Goal: Contribute content: Add original content to the website for others to see

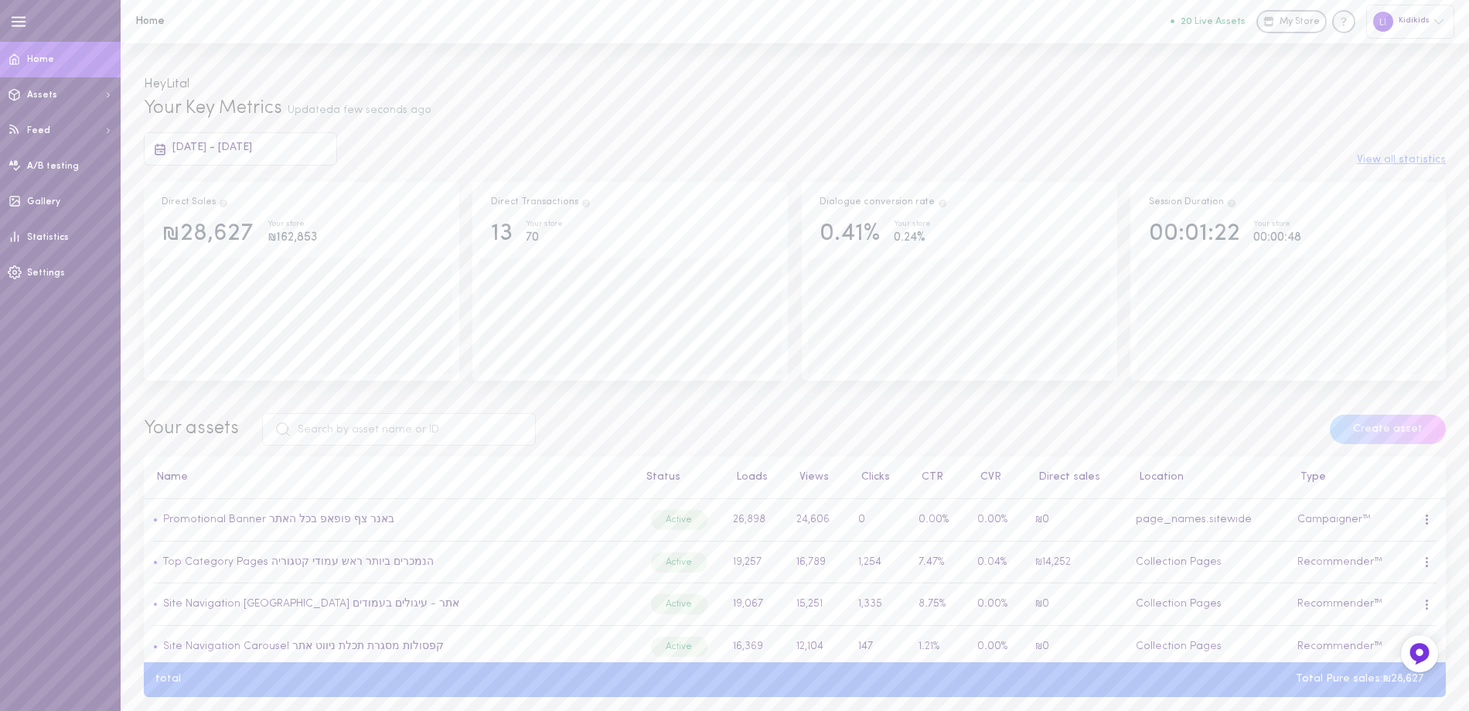
click at [1228, 21] on button "20 Live Assets" at bounding box center [1208, 21] width 75 height 10
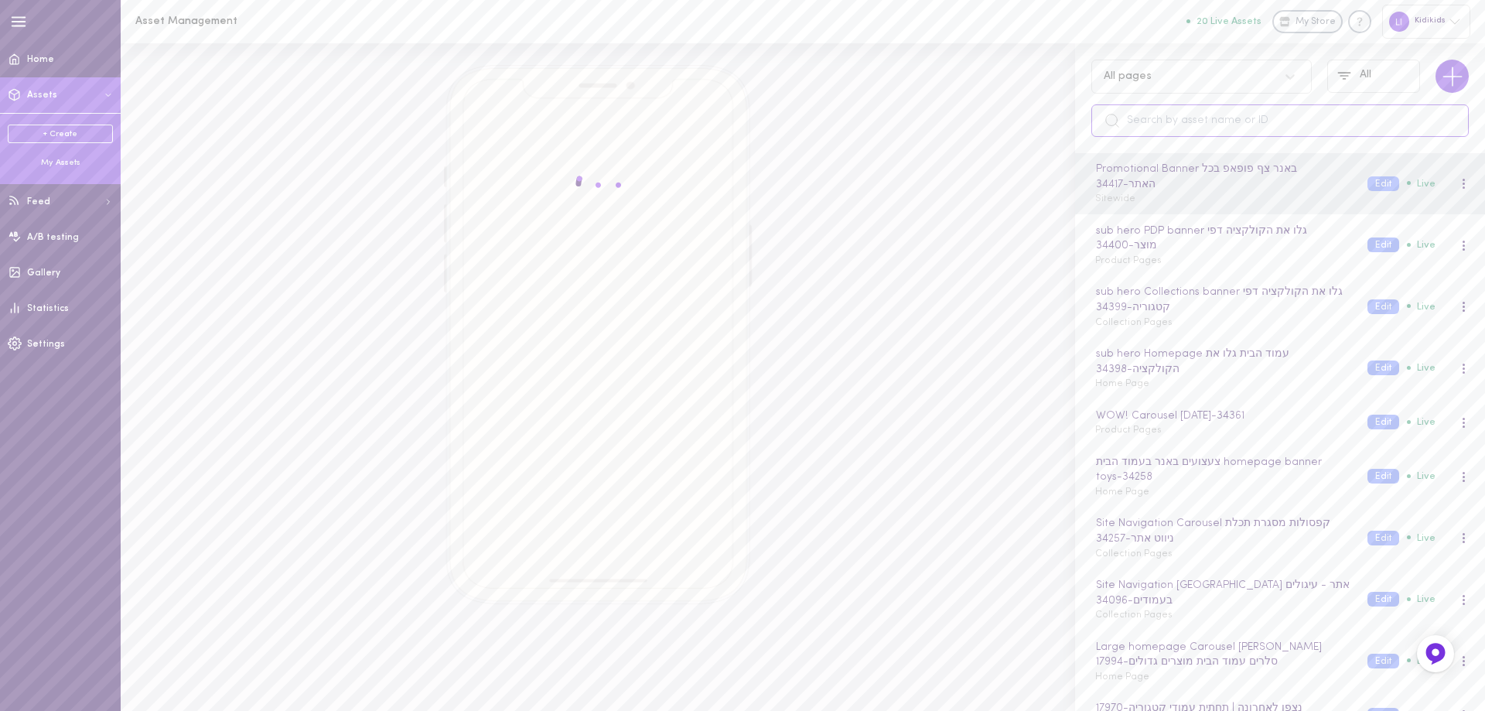
click at [1134, 124] on input "text" at bounding box center [1279, 120] width 377 height 32
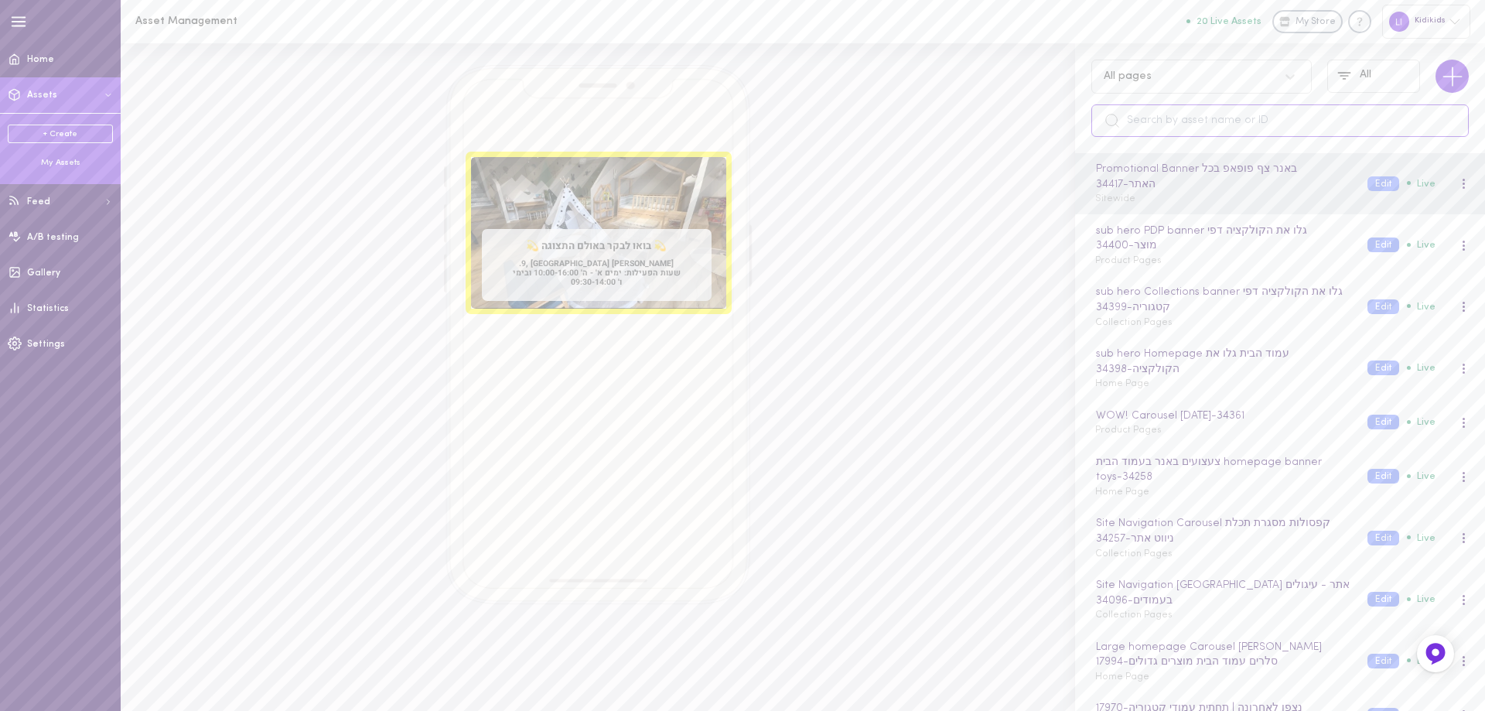
type input "ס"
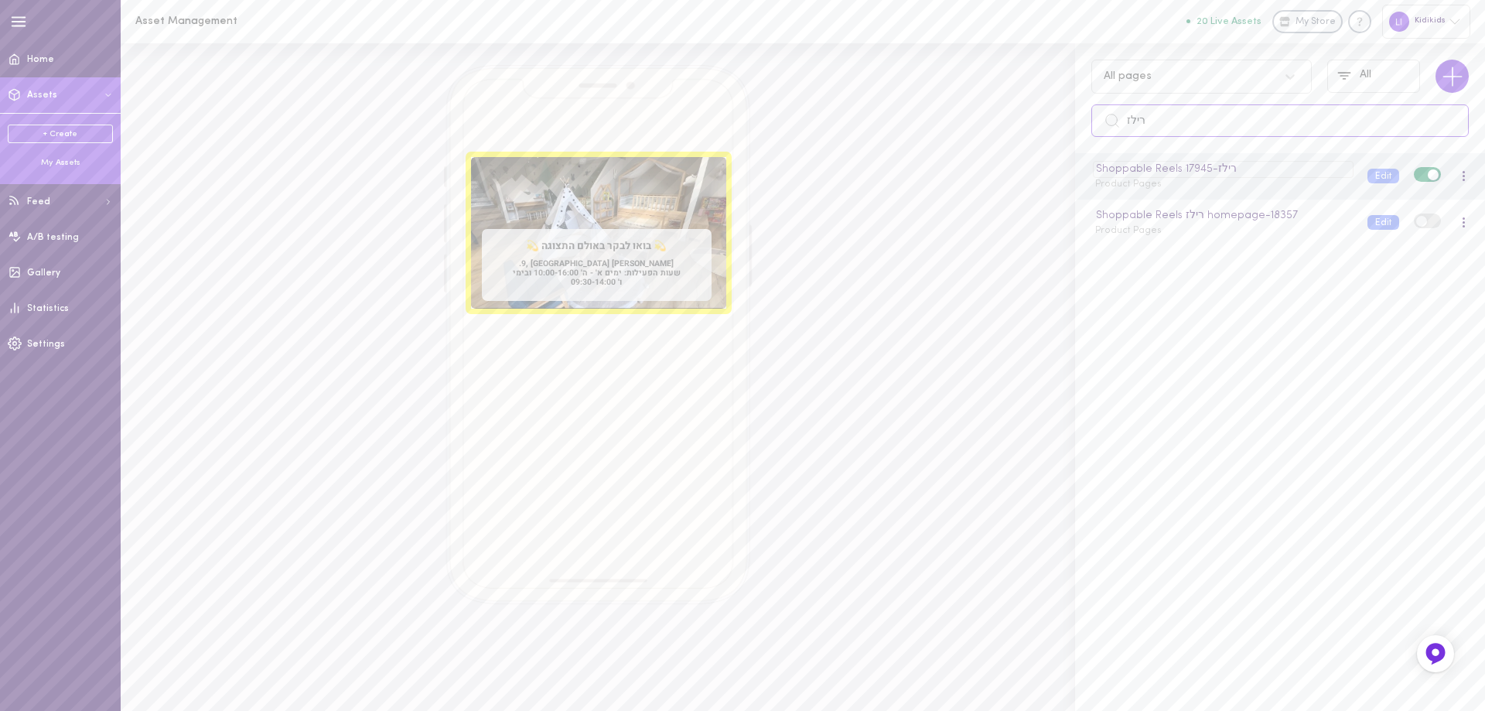
type input "רילז"
click at [1124, 176] on div "Shoppable Reels רילז - 17945" at bounding box center [1223, 169] width 260 height 17
click at [1188, 173] on input "Shoppable Reels רילז" at bounding box center [1224, 169] width 258 height 17
click at [1367, 177] on button "Edit" at bounding box center [1383, 176] width 32 height 15
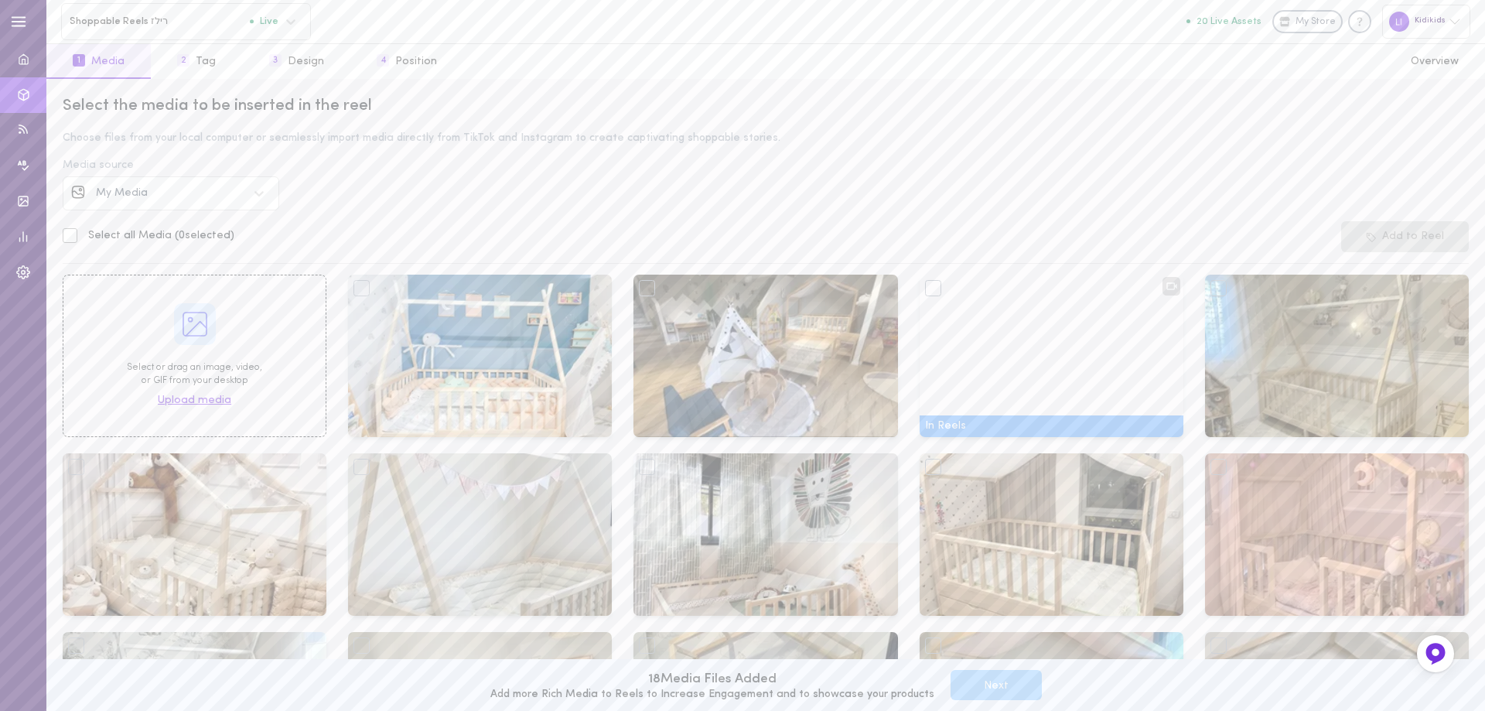
click at [205, 400] on span "Upload media" at bounding box center [194, 400] width 73 height 15
click at [183, 189] on div "My Media" at bounding box center [172, 193] width 152 height 11
click at [141, 411] on span "INSTAGRAM" at bounding box center [128, 417] width 63 height 12
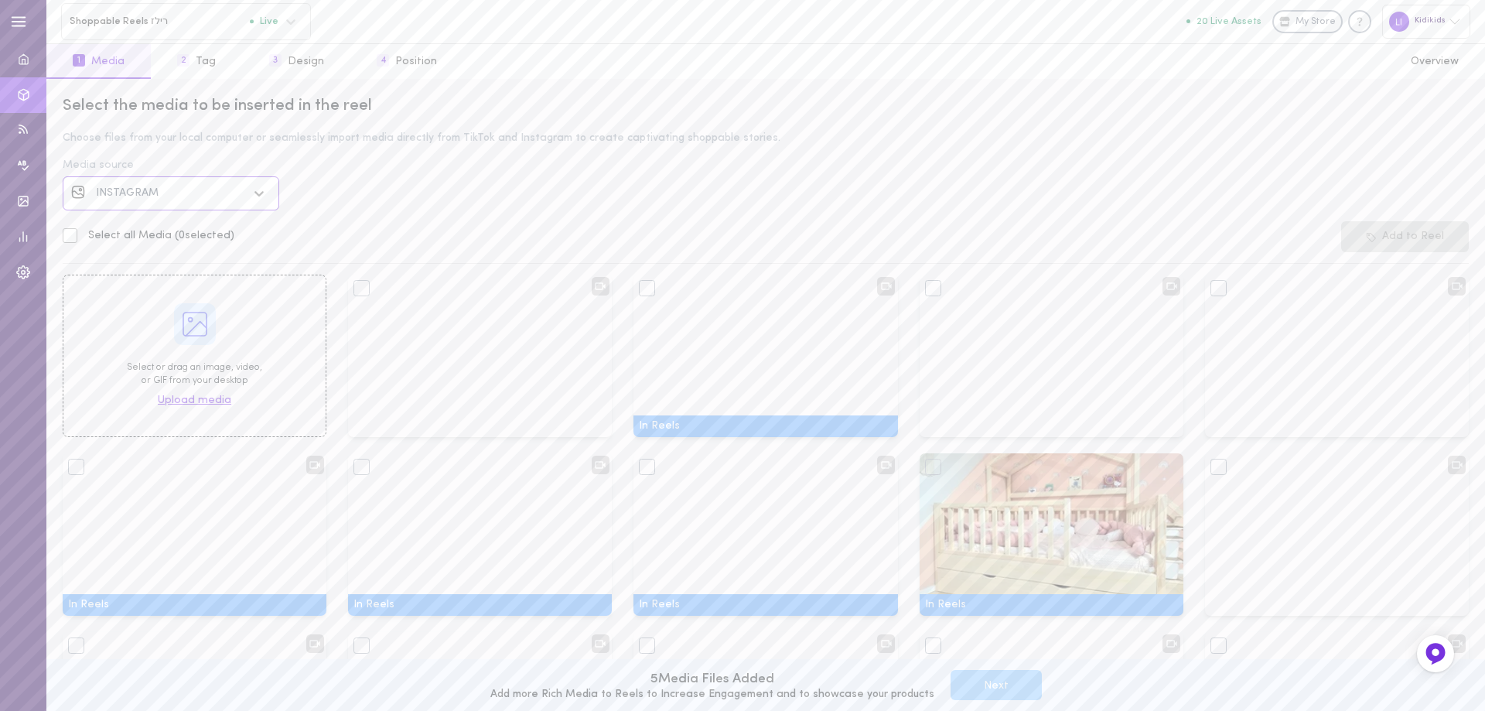
click at [190, 403] on span "Upload media" at bounding box center [194, 400] width 73 height 15
click at [210, 196] on div "INSTAGRAM" at bounding box center [172, 193] width 152 height 11
click at [190, 234] on div "Instagram" at bounding box center [184, 237] width 174 height 11
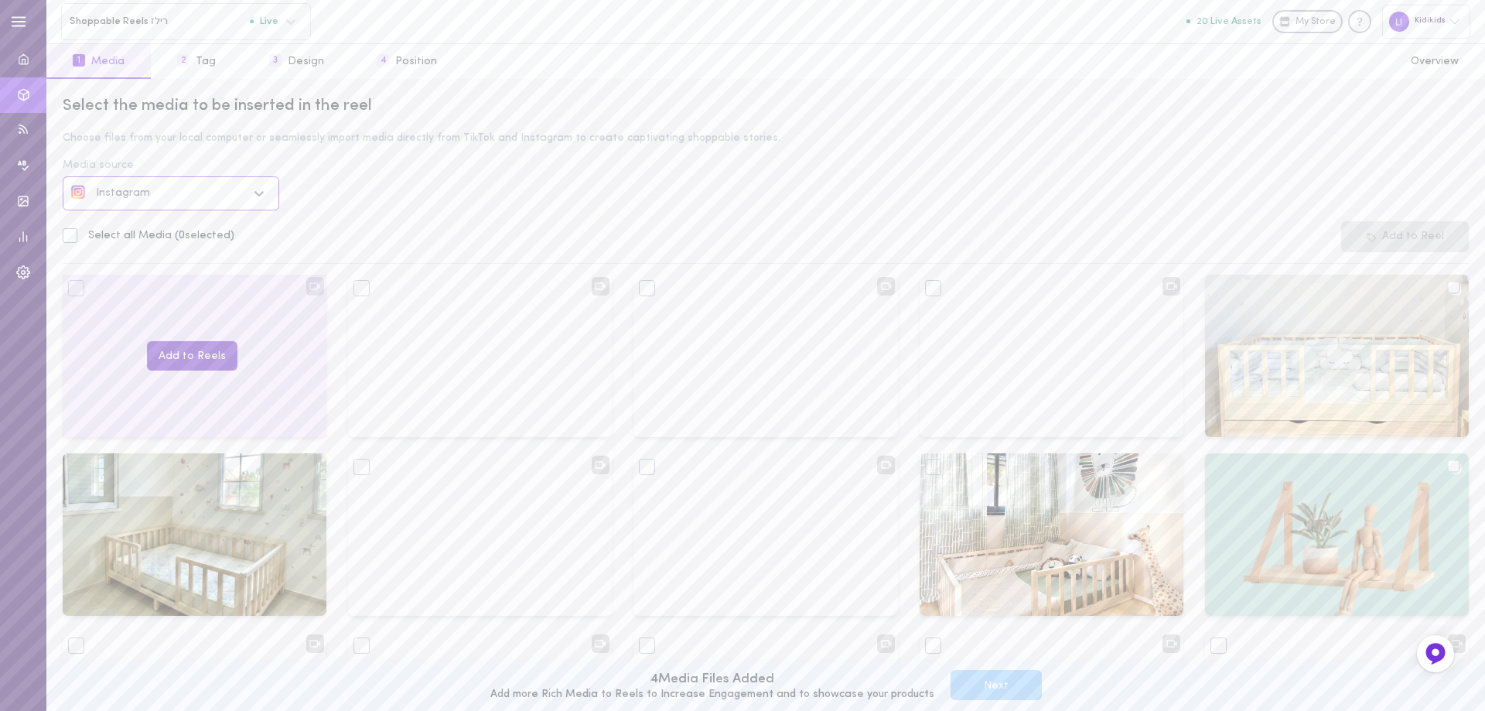
click at [184, 356] on button "Add to Reels" at bounding box center [192, 356] width 90 height 30
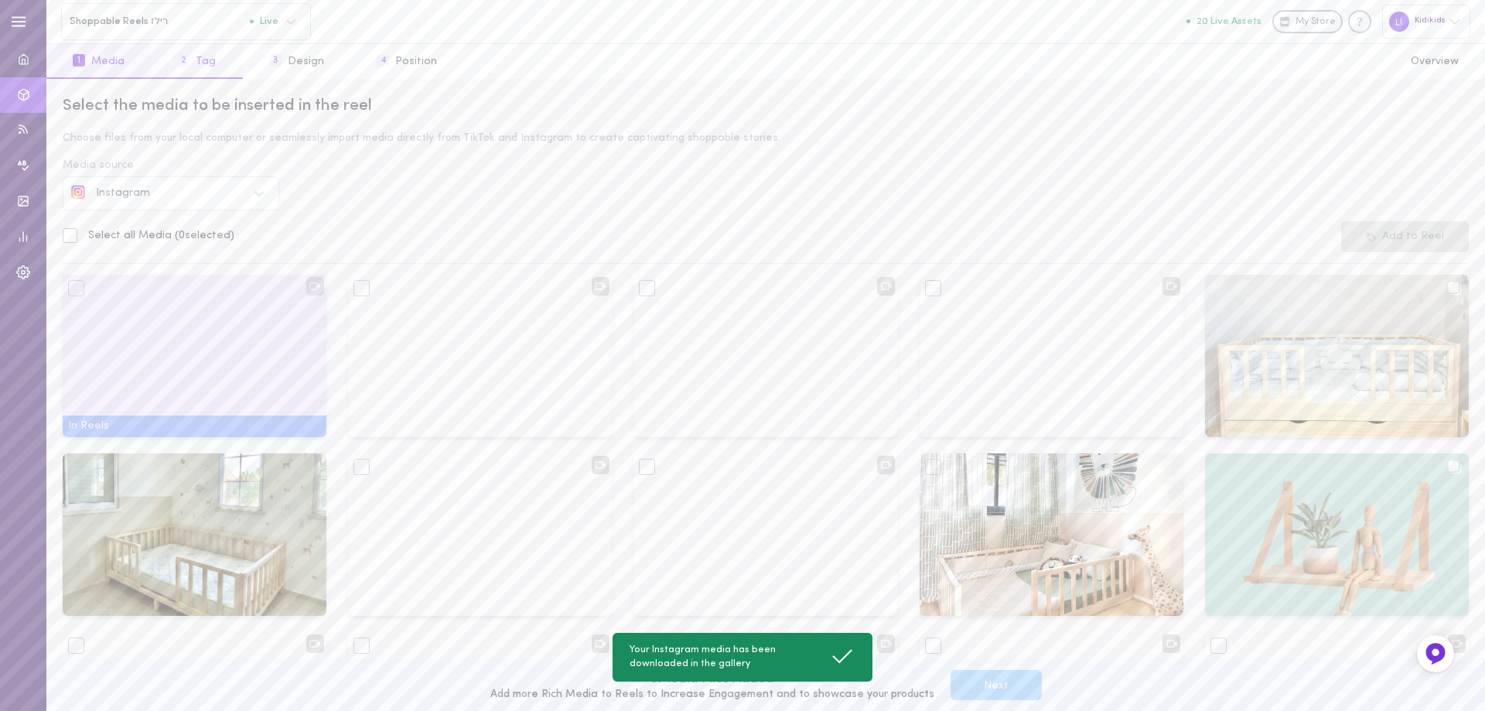
click at [200, 61] on button "2 Tag" at bounding box center [196, 61] width 91 height 35
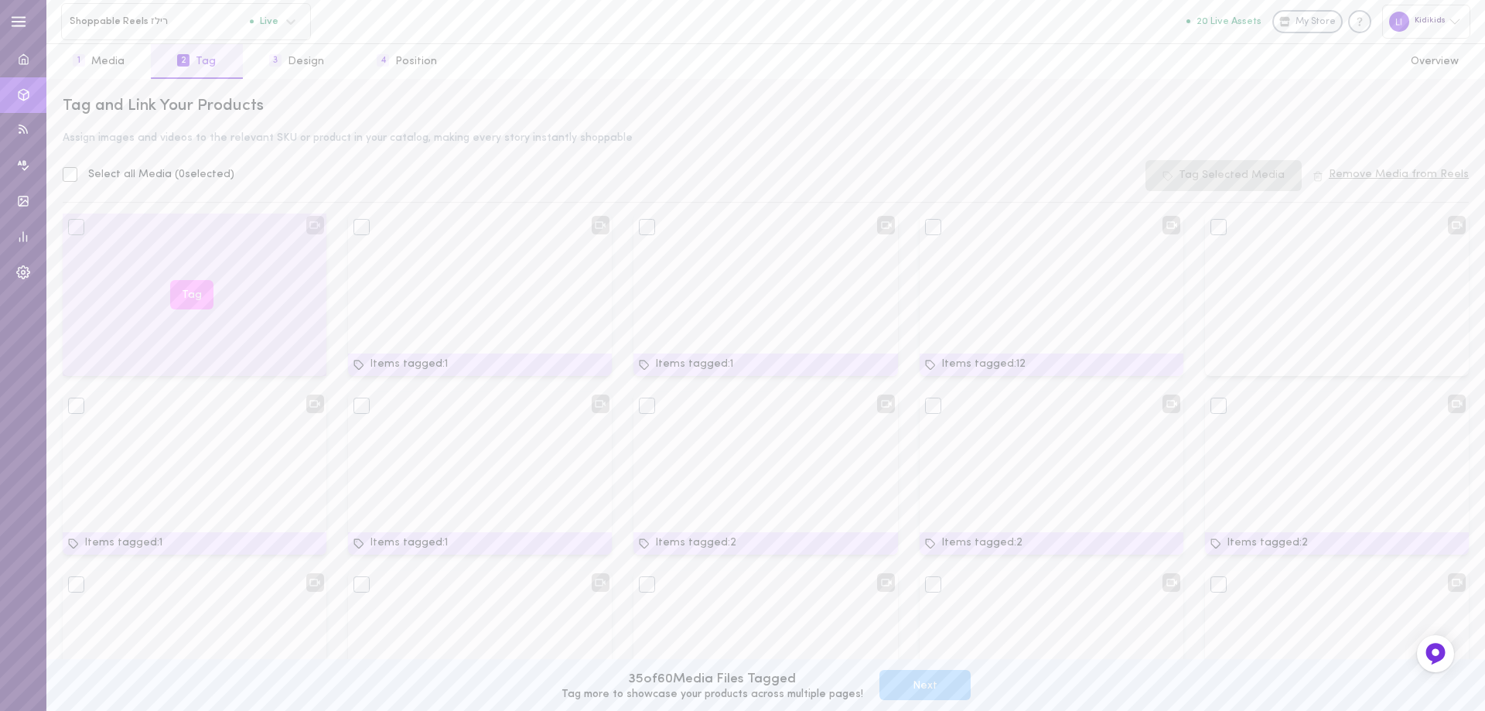
click at [190, 295] on button "Tag" at bounding box center [191, 295] width 43 height 30
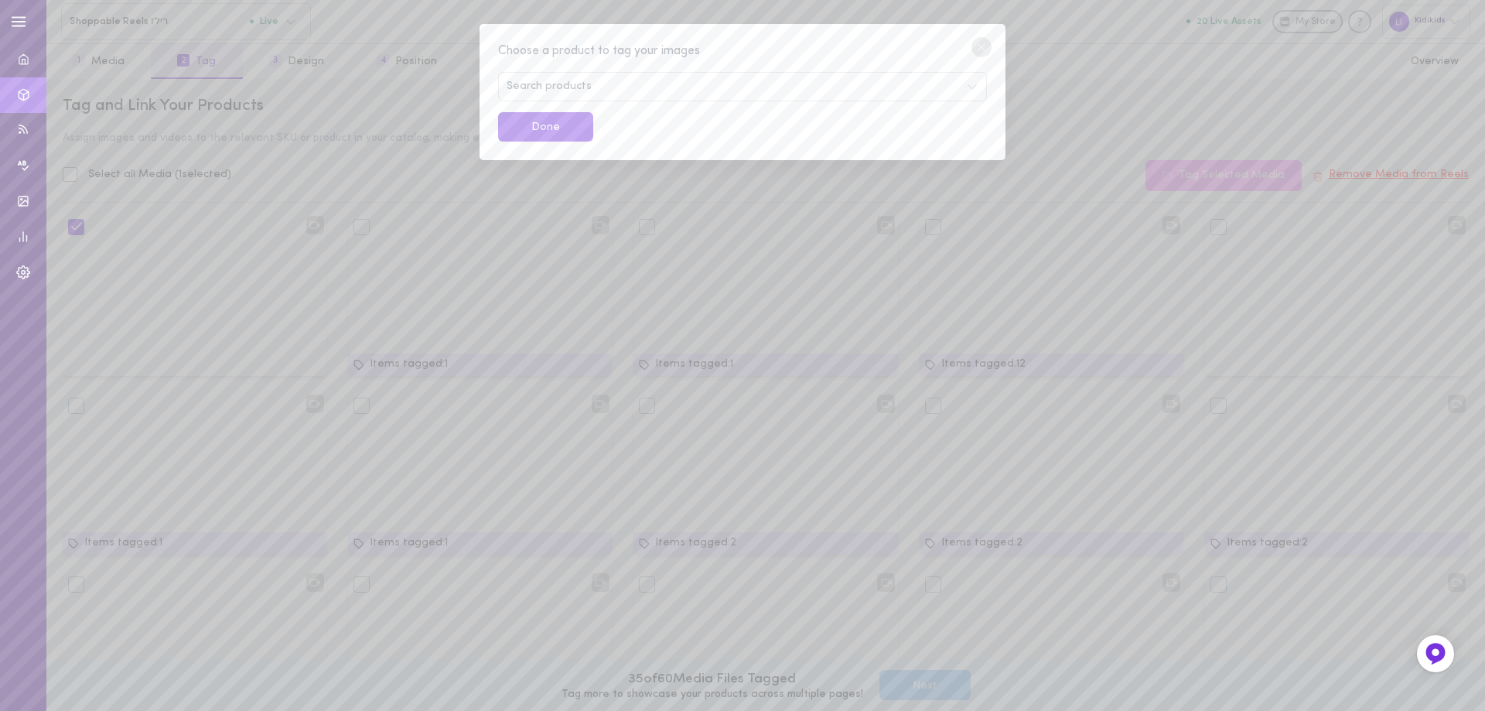
click at [669, 87] on div "Search products" at bounding box center [742, 86] width 489 height 29
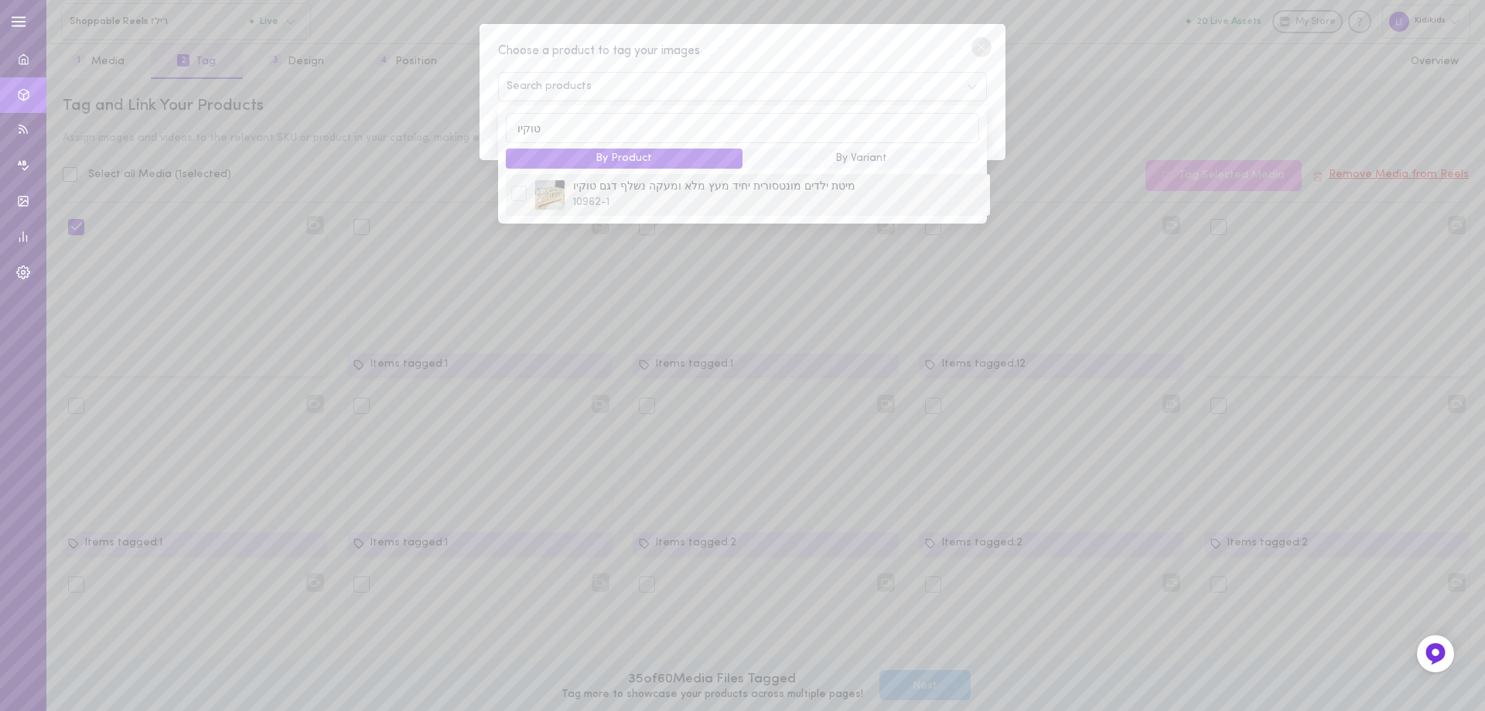
type input "טוקיו"
click at [520, 197] on div at bounding box center [518, 193] width 15 height 15
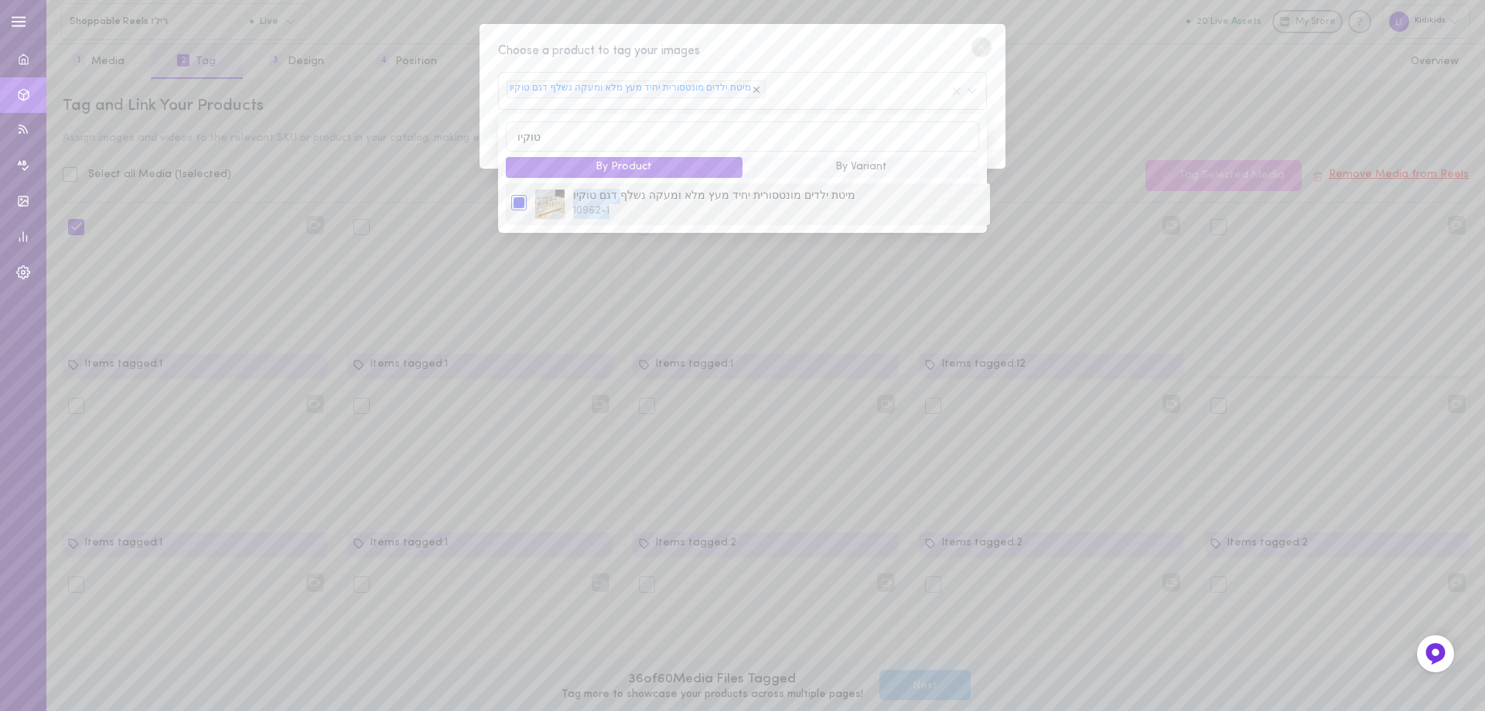
click at [613, 206] on div "מיטת ילדים מונטסורית יחיד מעץ מלא ומעקה נשלף דגם טוקיו 10962-1" at bounding box center [778, 204] width 419 height 31
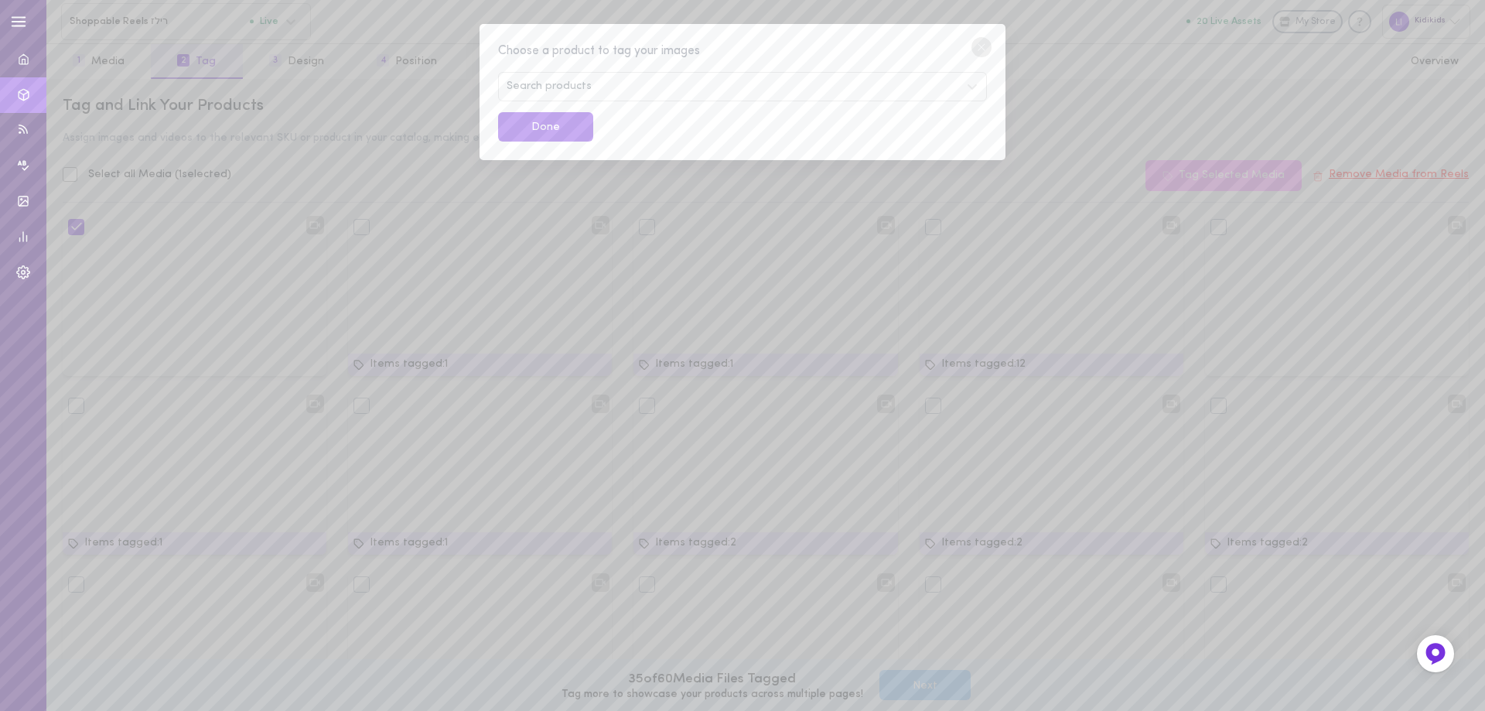
click at [978, 49] on circle at bounding box center [981, 47] width 20 height 20
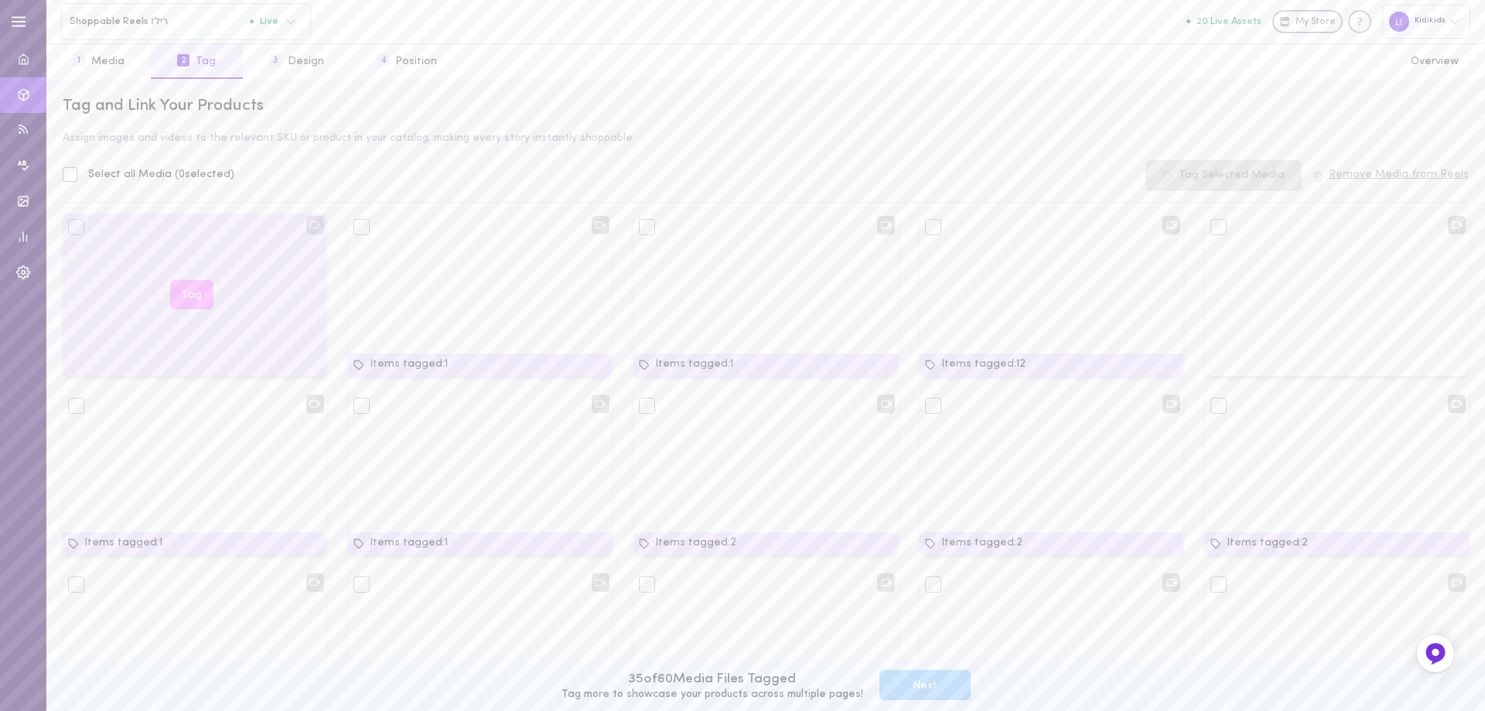
click at [186, 292] on button "Tag" at bounding box center [191, 295] width 43 height 30
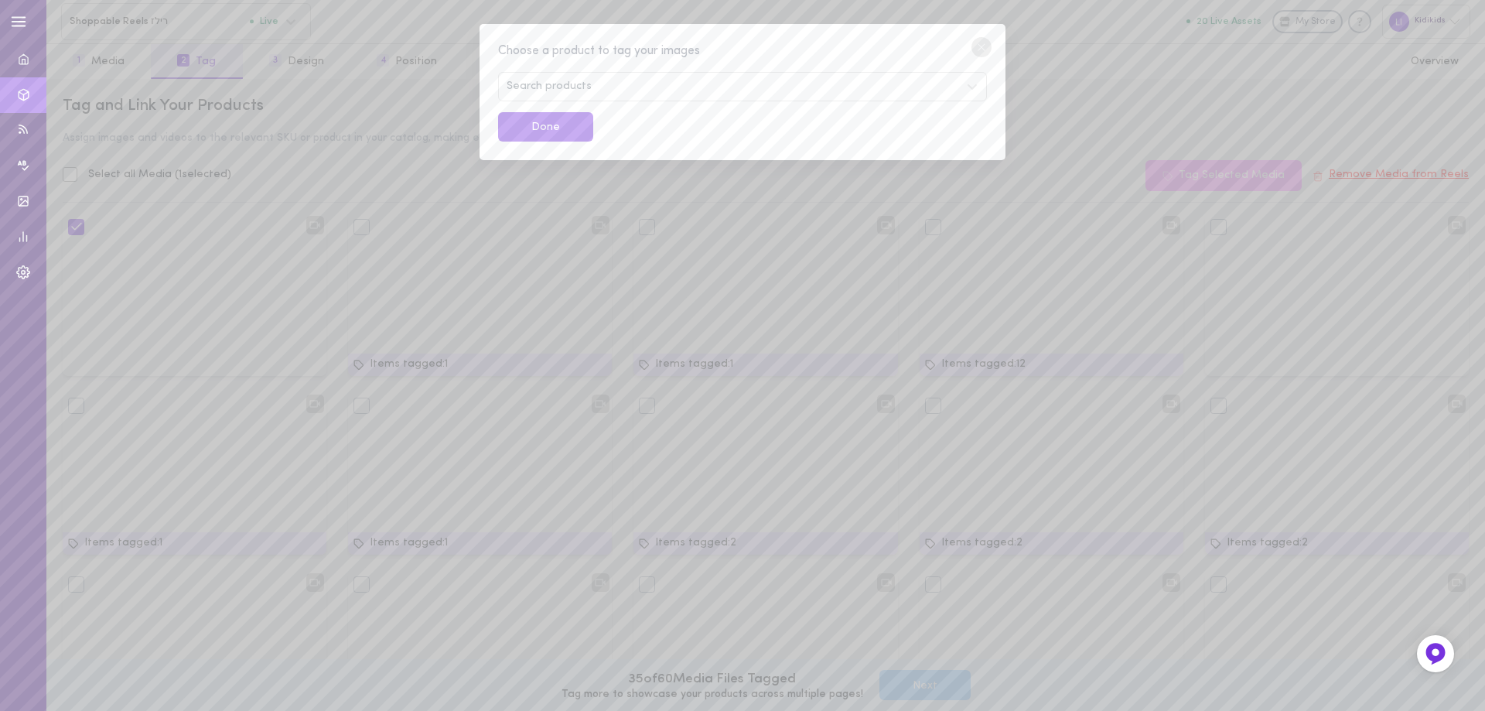
click at [567, 89] on span "Search products" at bounding box center [549, 86] width 85 height 11
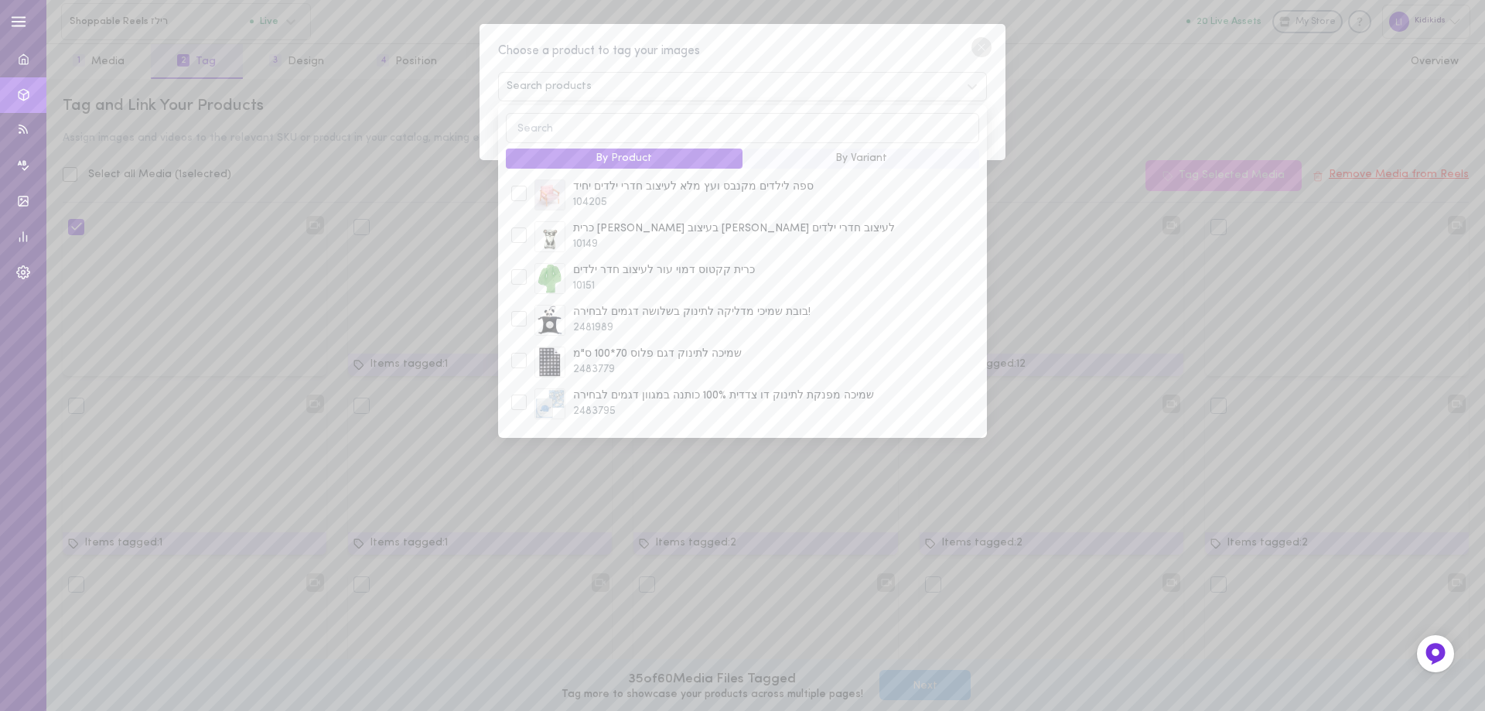
click at [558, 125] on input at bounding box center [742, 128] width 473 height 30
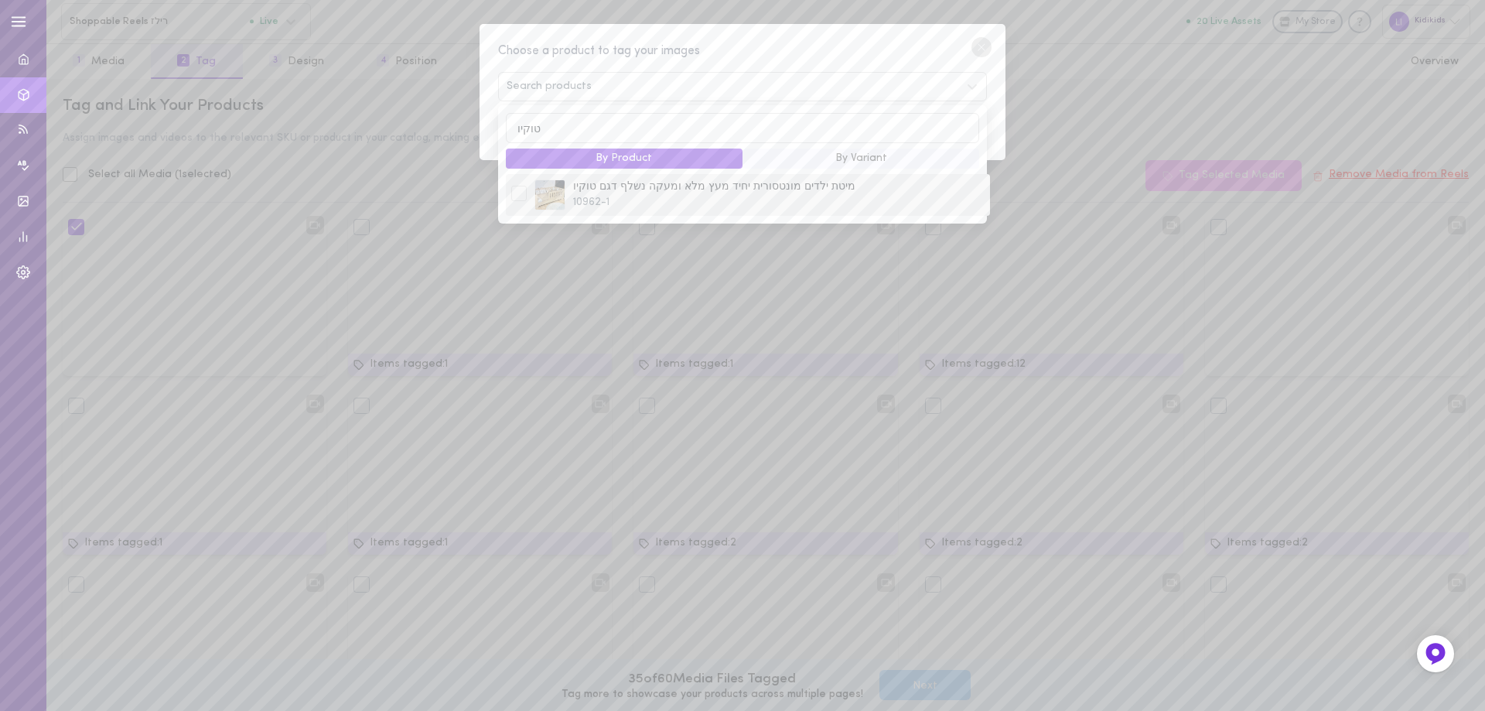
type input "טוקיו"
click at [519, 201] on div at bounding box center [518, 193] width 15 height 15
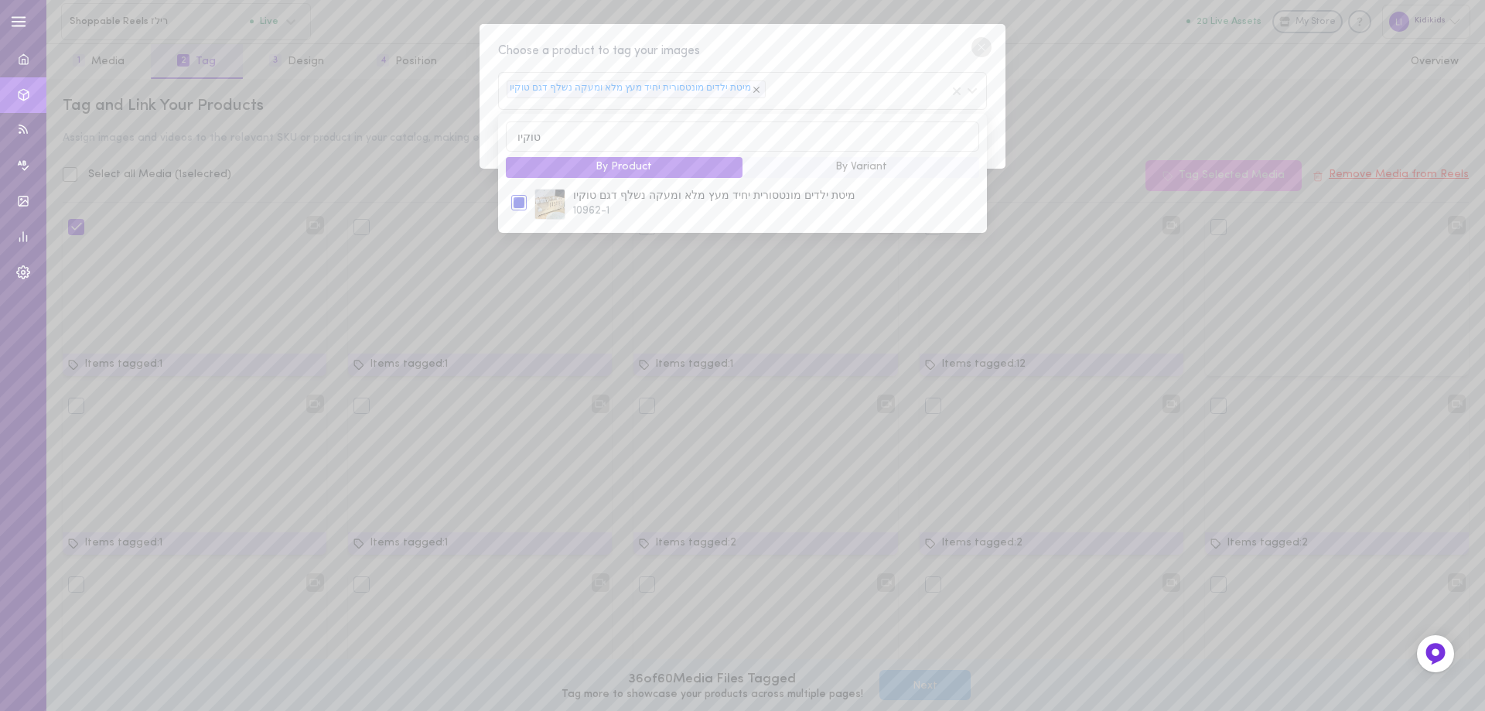
click at [984, 49] on circle at bounding box center [981, 47] width 20 height 20
